Goal: Task Accomplishment & Management: Manage account settings

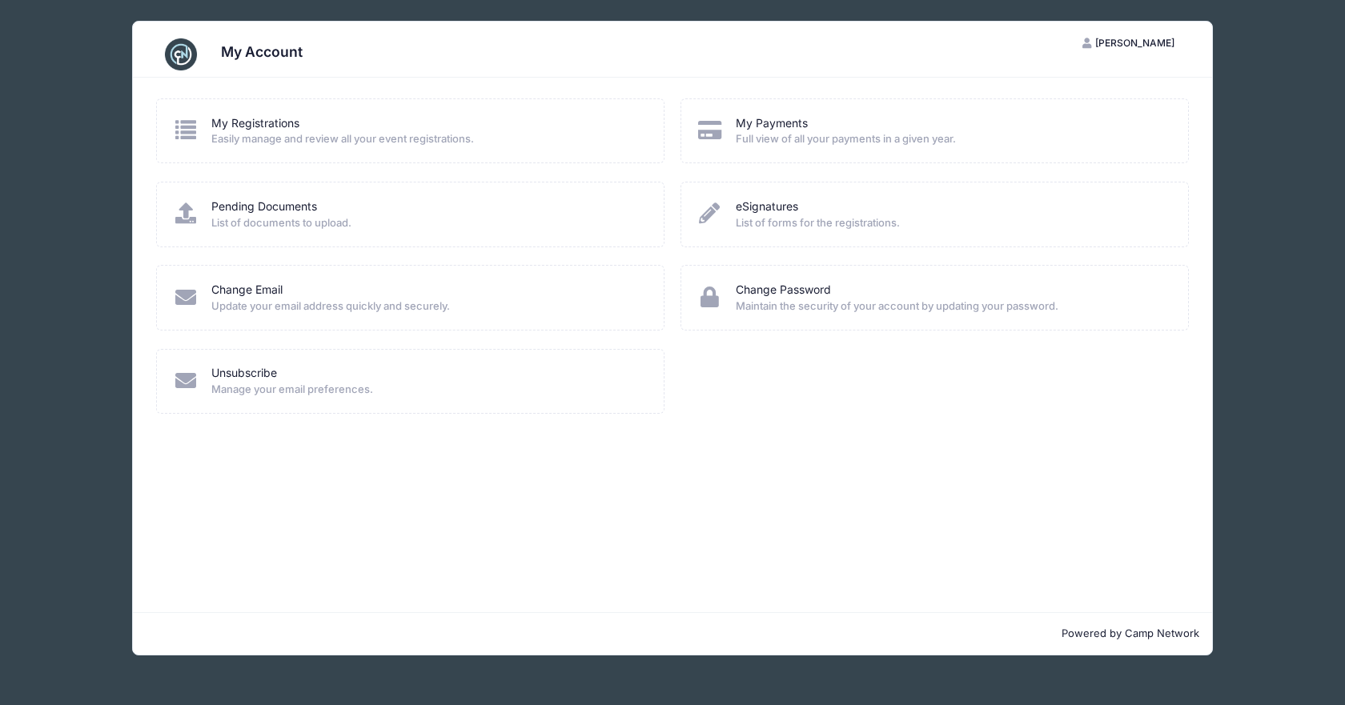
click at [383, 139] on span "Easily manage and review all your event registrations." at bounding box center [426, 139] width 431 height 16
click at [260, 119] on link "My Registrations" at bounding box center [255, 123] width 88 height 17
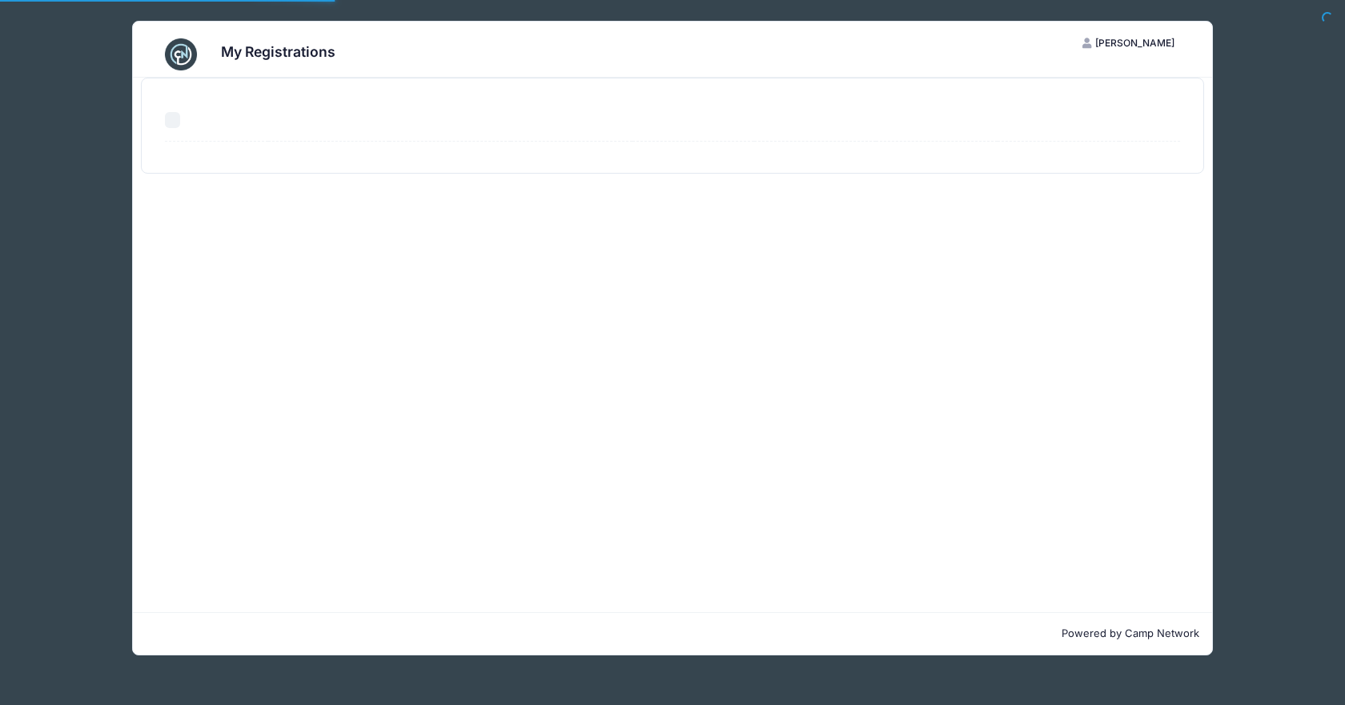
select select "50"
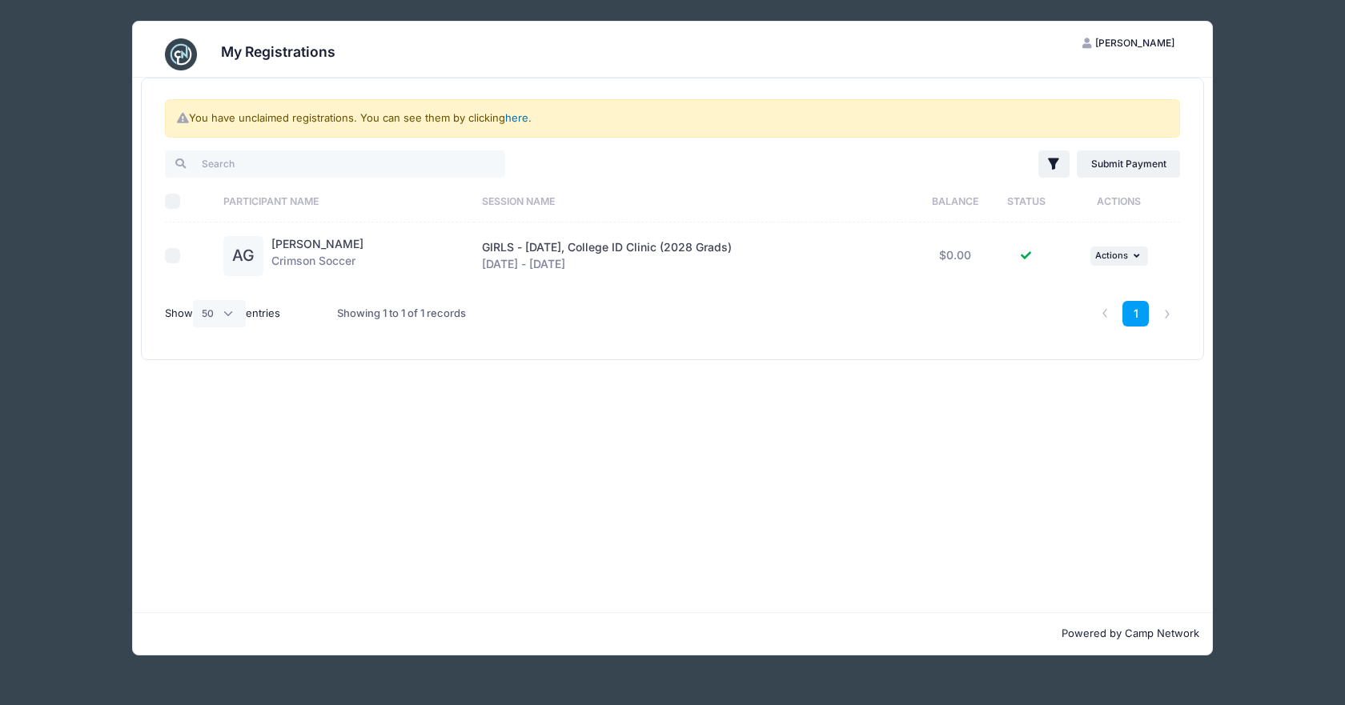
click at [520, 121] on link "here" at bounding box center [516, 117] width 23 height 13
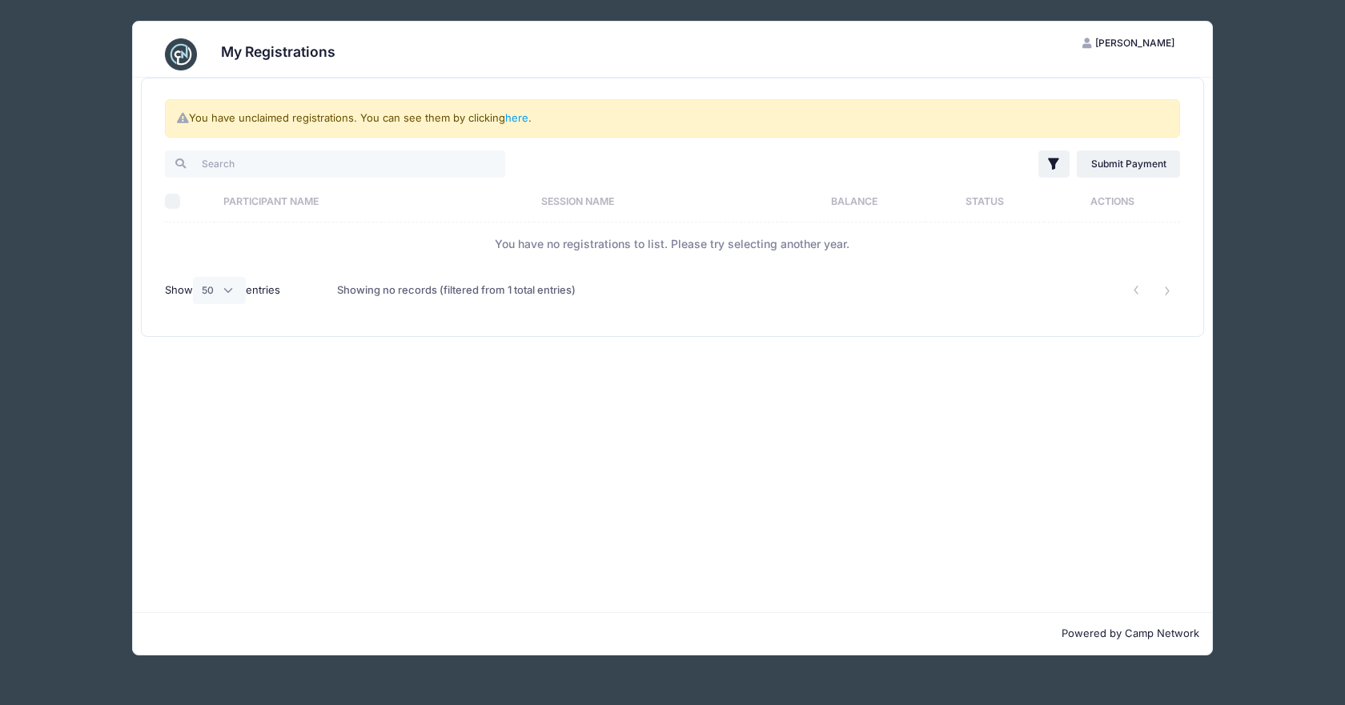
click at [393, 297] on div "Showing no records (filtered from 1 total entries)" at bounding box center [456, 290] width 239 height 37
click at [354, 295] on div "Showing no records (filtered from 1 total entries)" at bounding box center [456, 290] width 239 height 37
click at [526, 121] on link "here" at bounding box center [516, 117] width 23 height 13
click at [524, 114] on link "here" at bounding box center [516, 117] width 23 height 13
click at [299, 163] on input "search" at bounding box center [335, 164] width 340 height 27
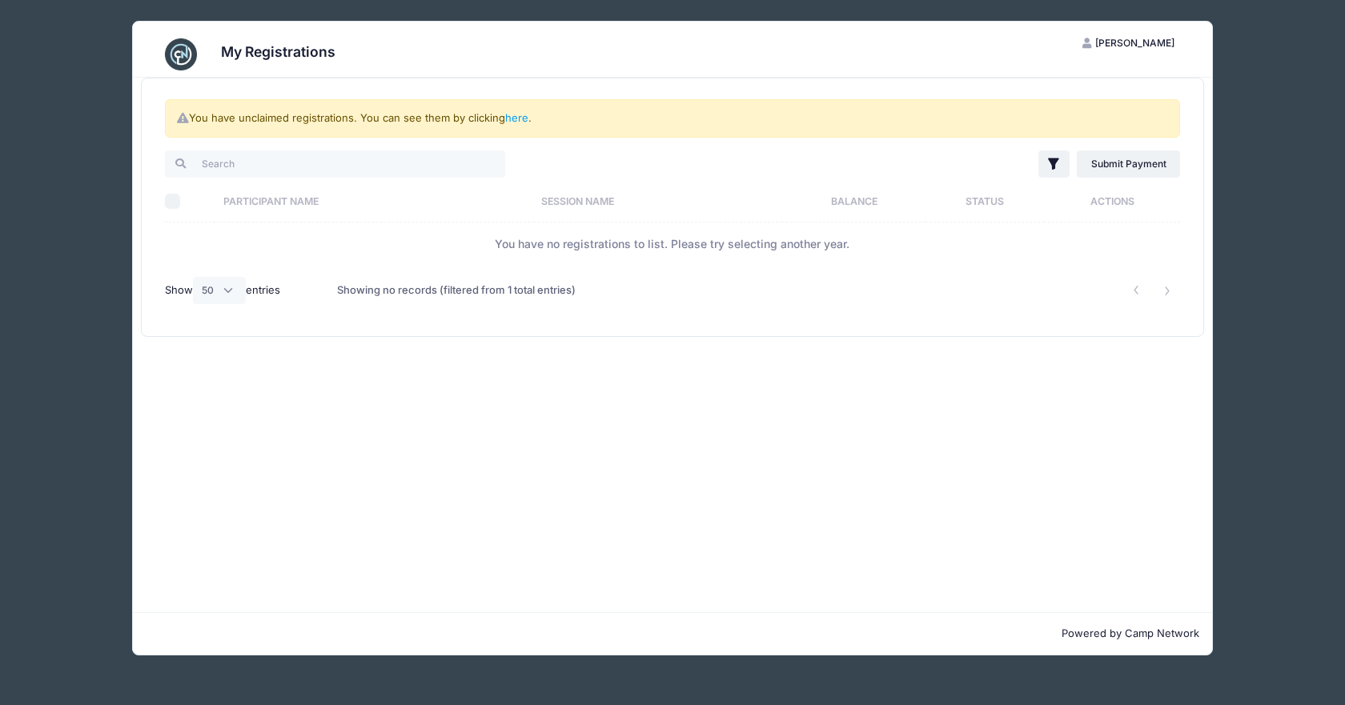
click at [263, 118] on div "You have unclaimed registrations. You can see them by clicking here ." at bounding box center [672, 118] width 1015 height 38
click at [659, 138] on div "You have unclaimed registrations. You can see them by clicking here . Filter Fi…" at bounding box center [673, 207] width 1062 height 258
click at [869, 138] on div "You have unclaimed registrations. You can see them by clicking here . Filter Fi…" at bounding box center [673, 207] width 1062 height 258
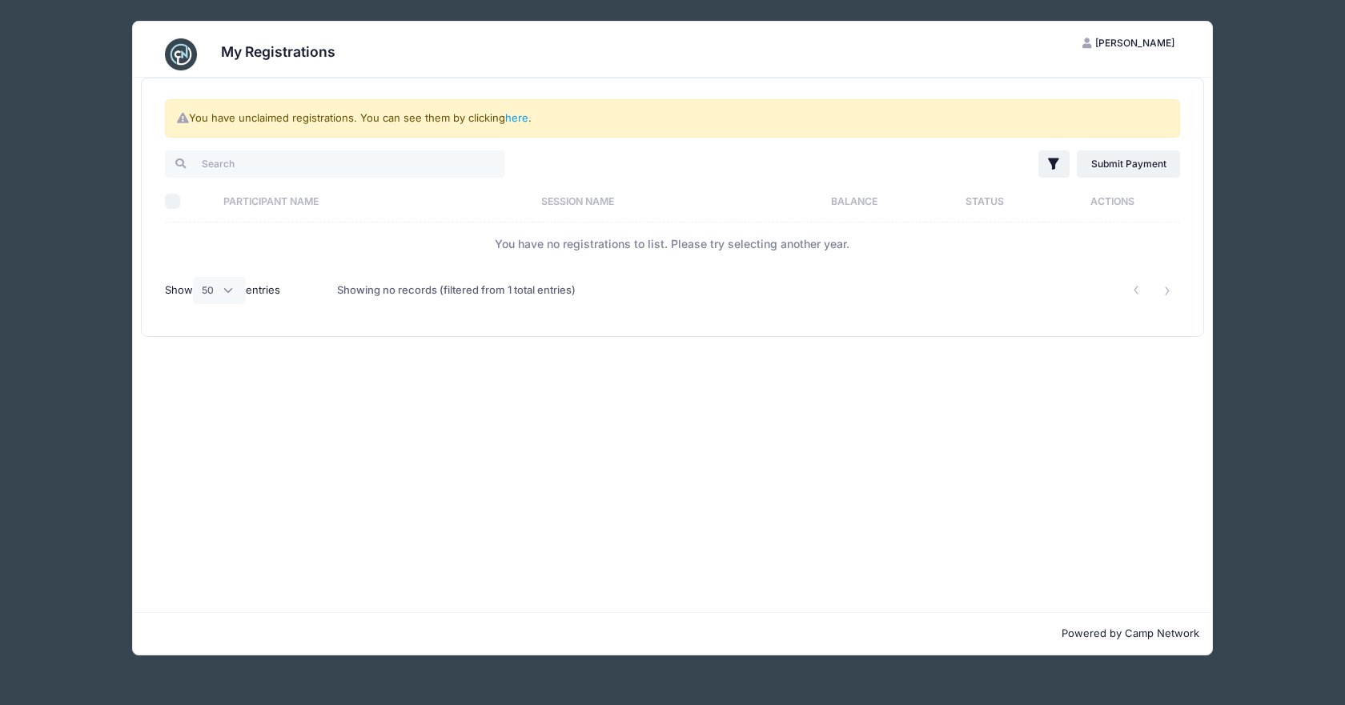
click at [754, 236] on td "You have no registrations to list. Please try selecting another year." at bounding box center [672, 244] width 1015 height 42
click at [516, 112] on link "here" at bounding box center [516, 117] width 23 height 13
click at [515, 114] on link "here" at bounding box center [516, 117] width 23 height 13
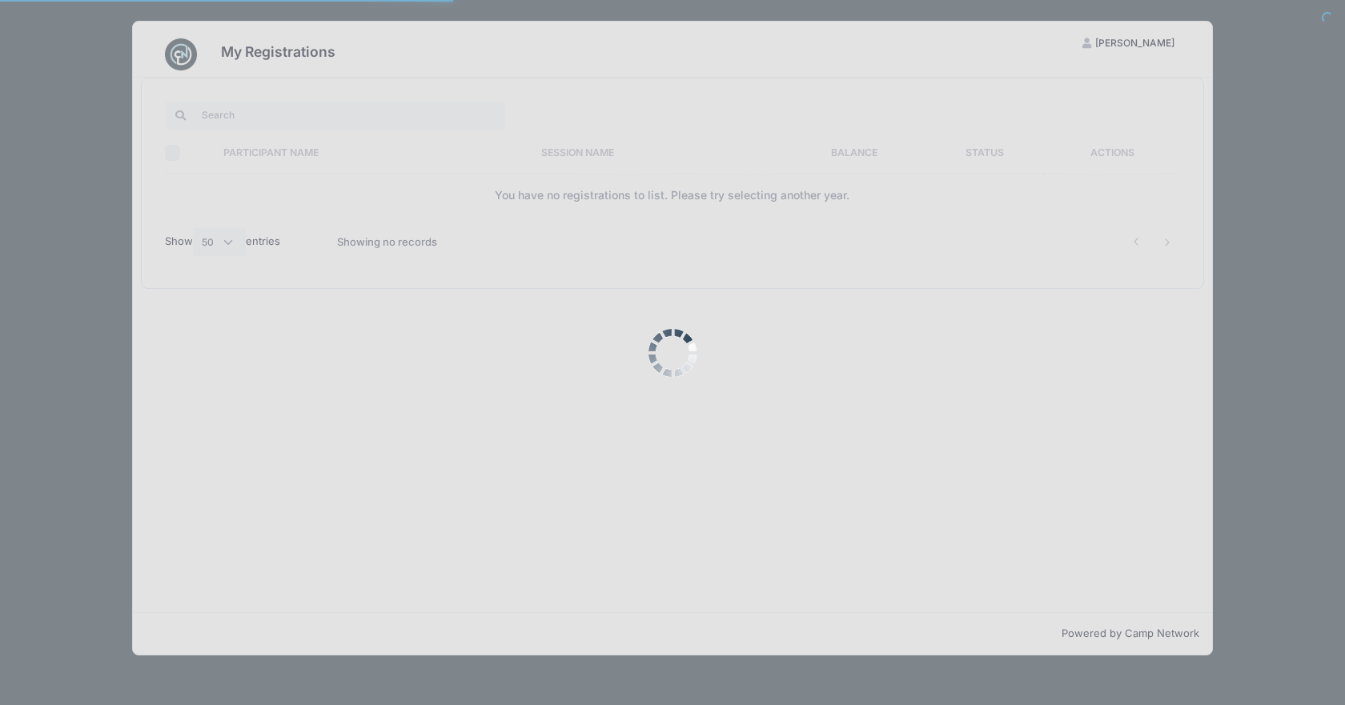
select select "50"
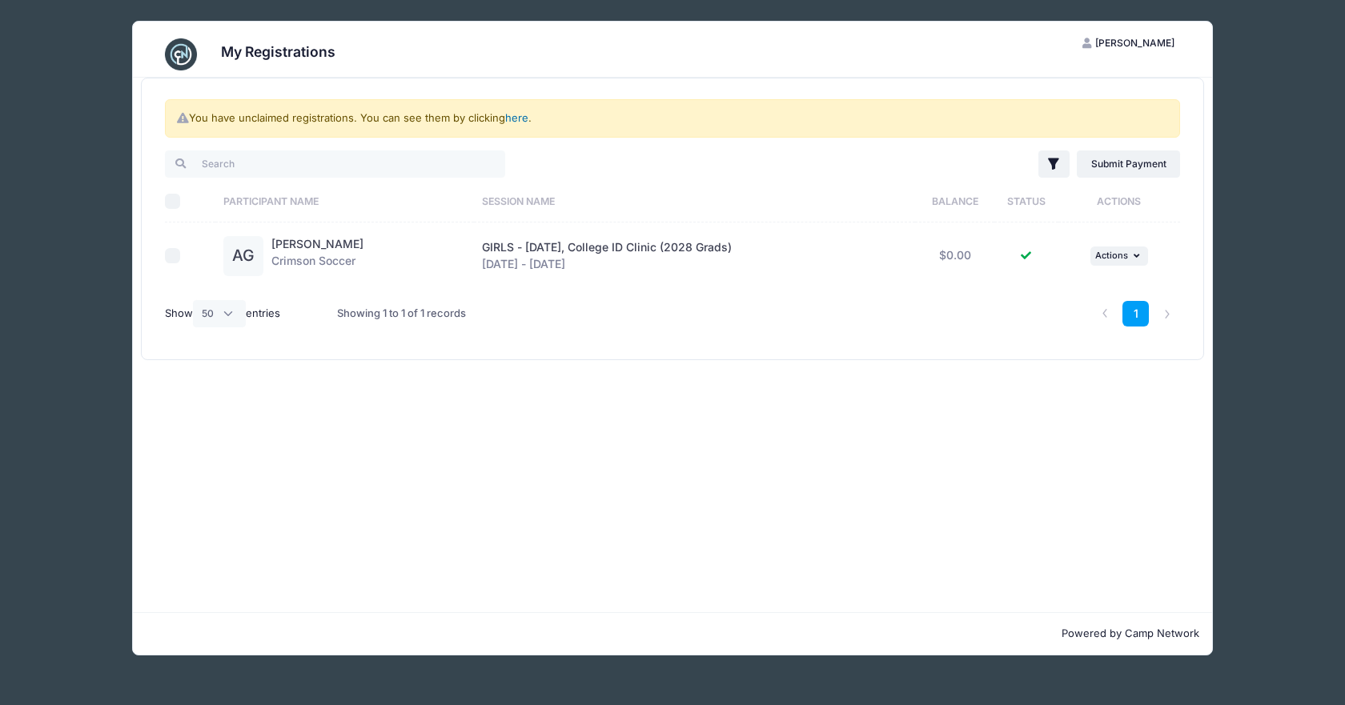
click at [524, 116] on link "here" at bounding box center [516, 117] width 23 height 13
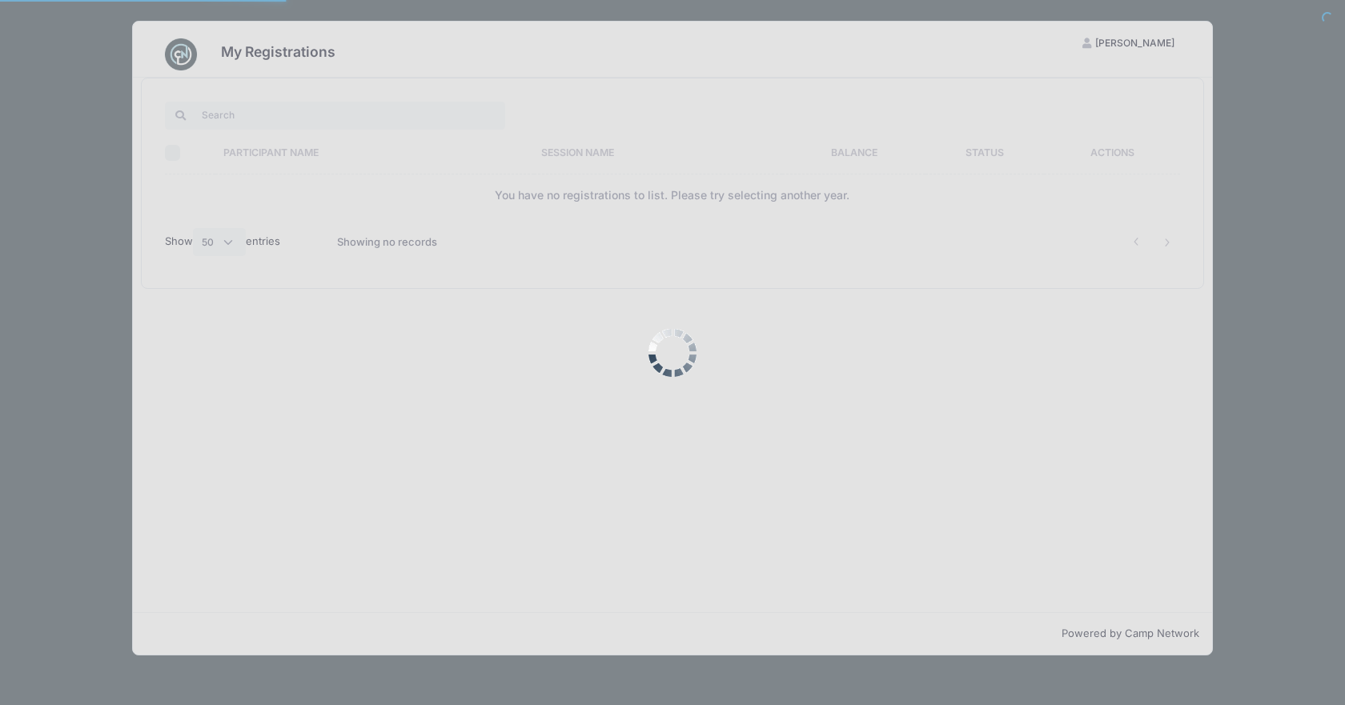
select select "50"
